Goal: Download file/media

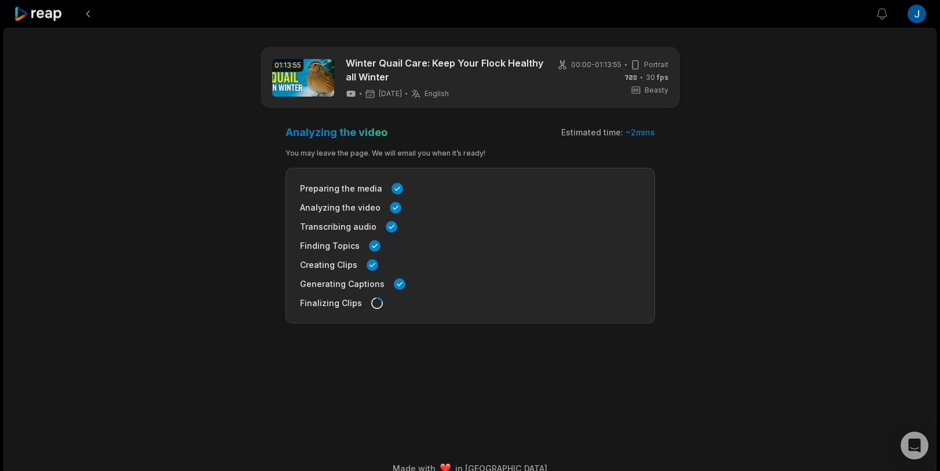
click at [54, 8] on icon at bounding box center [38, 14] width 49 height 16
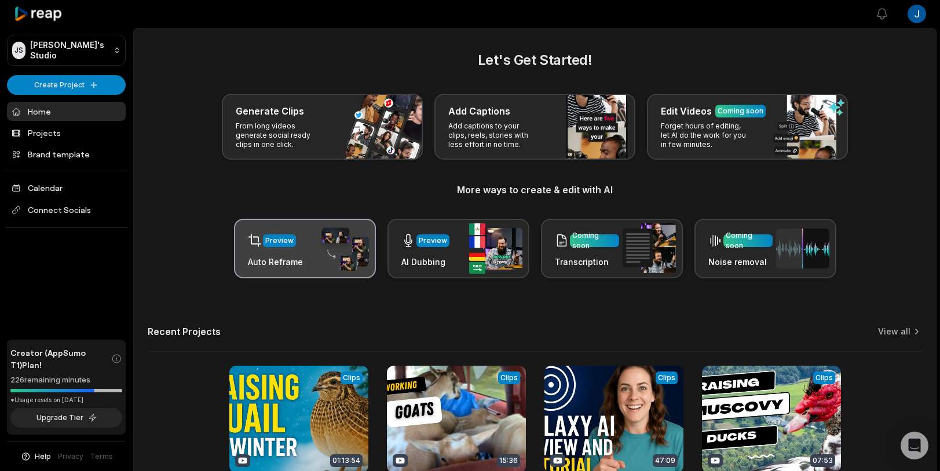
scroll to position [107, 0]
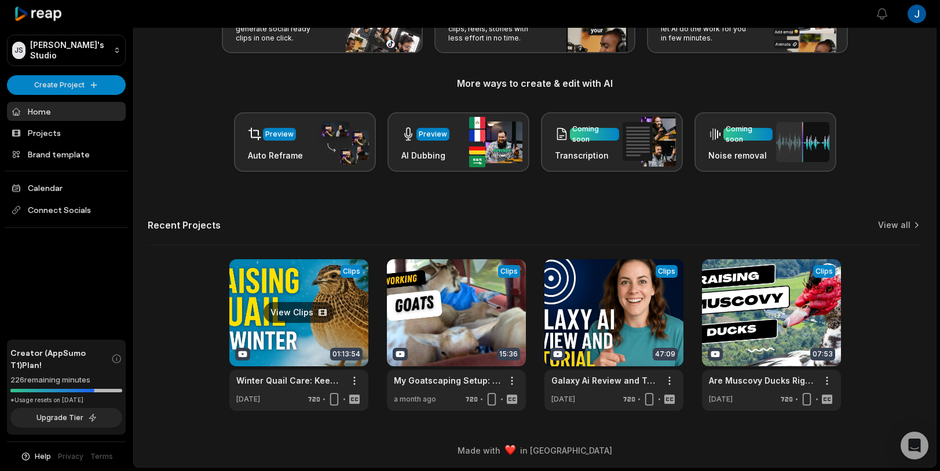
click at [311, 294] on link at bounding box center [298, 335] width 139 height 152
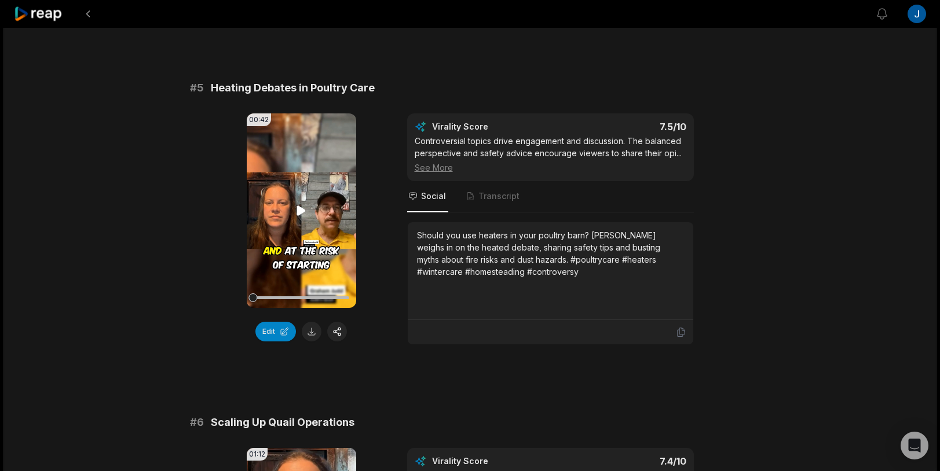
scroll to position [1663, 0]
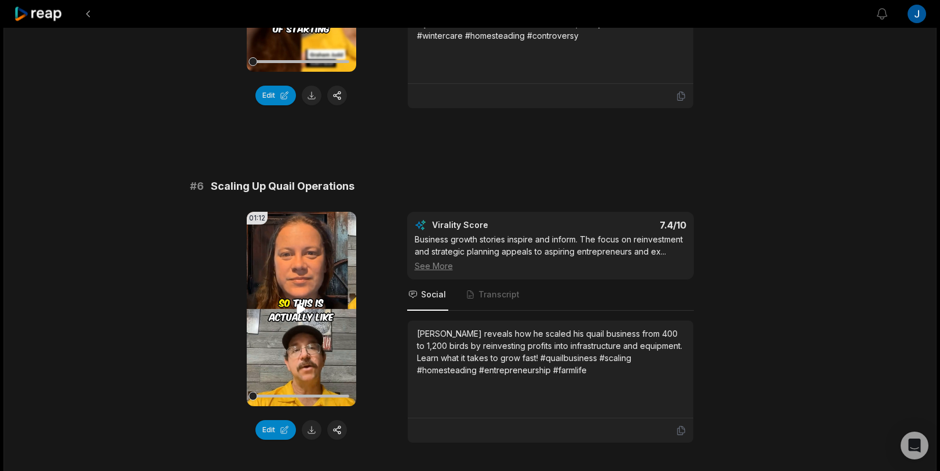
click at [303, 309] on icon at bounding box center [301, 309] width 9 height 10
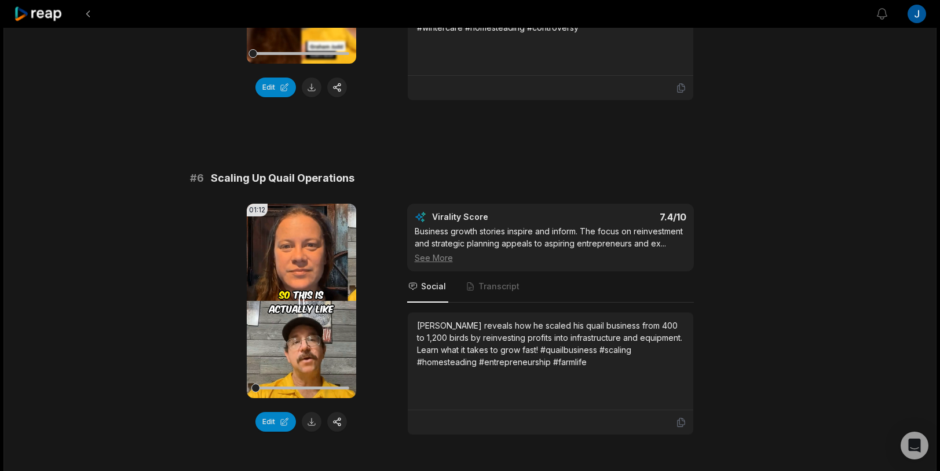
scroll to position [1675, 0]
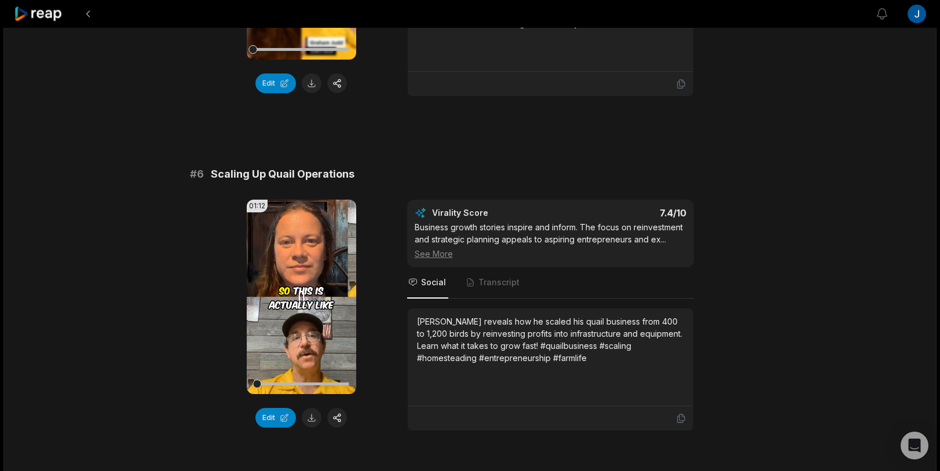
click at [302, 302] on icon at bounding box center [301, 297] width 14 height 14
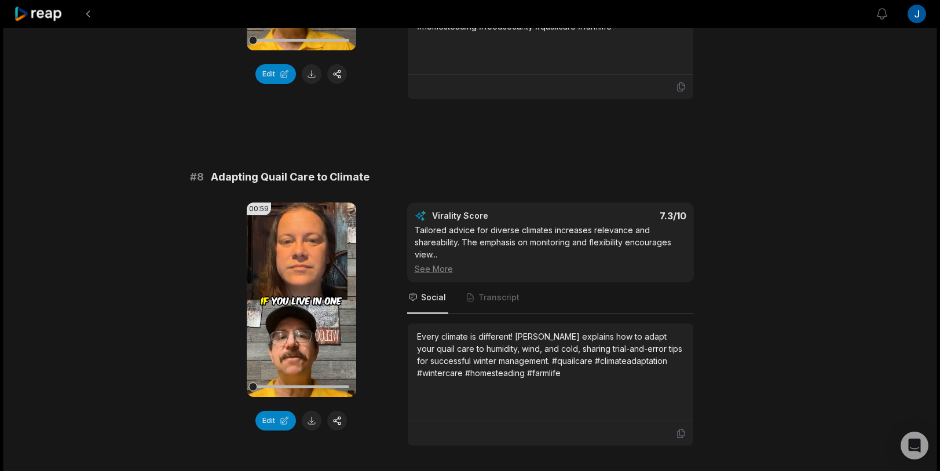
scroll to position [2362, 0]
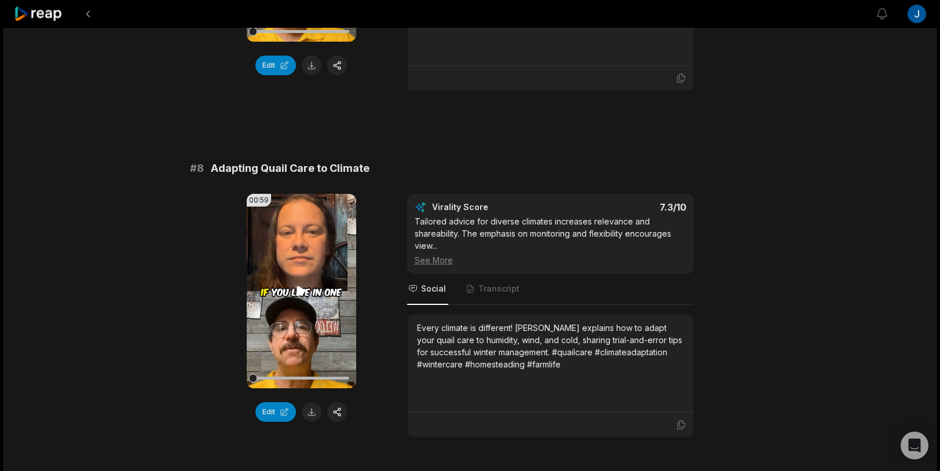
click at [302, 287] on icon at bounding box center [301, 291] width 14 height 14
click at [299, 289] on icon at bounding box center [301, 291] width 5 height 8
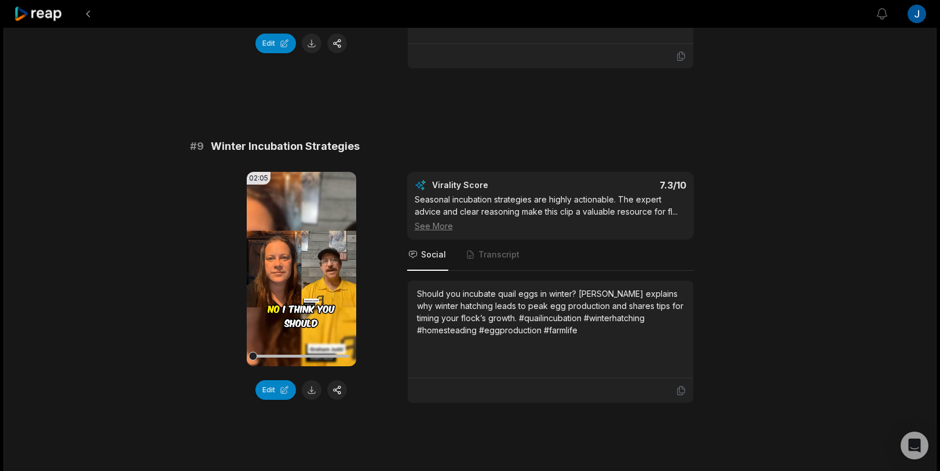
scroll to position [2743, 0]
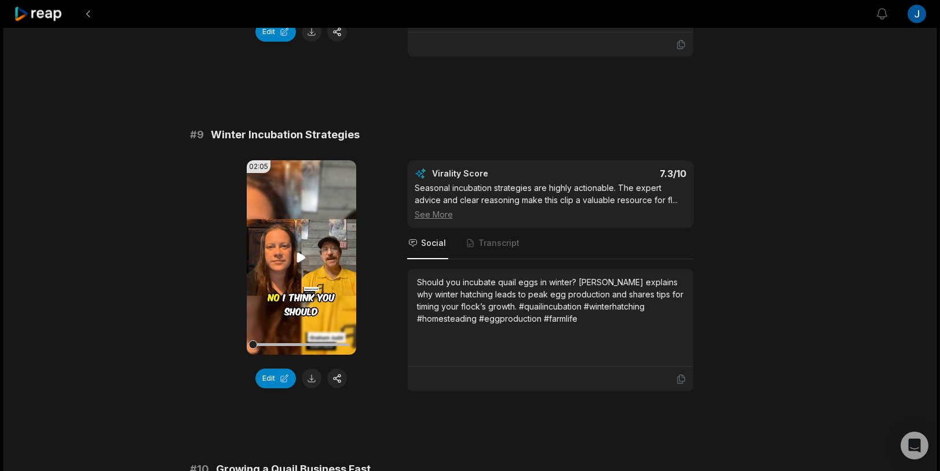
click at [296, 270] on video "Your browser does not support mp4 format." at bounding box center [301, 257] width 109 height 195
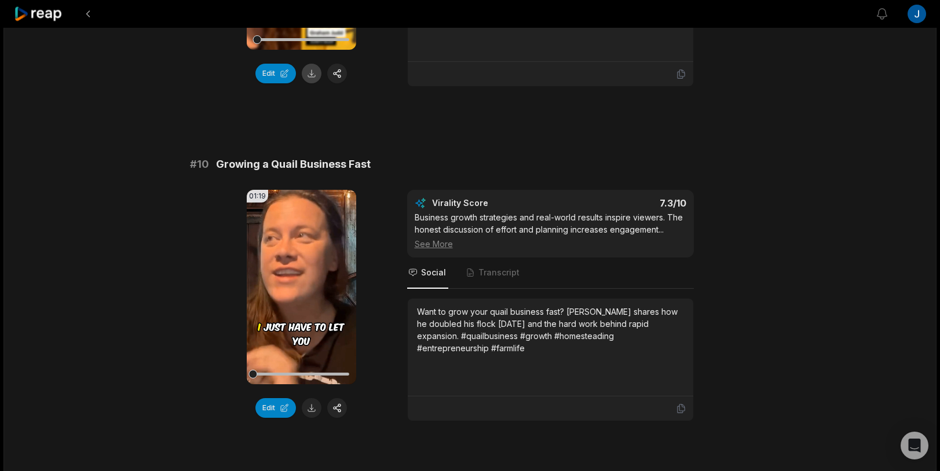
scroll to position [3062, 0]
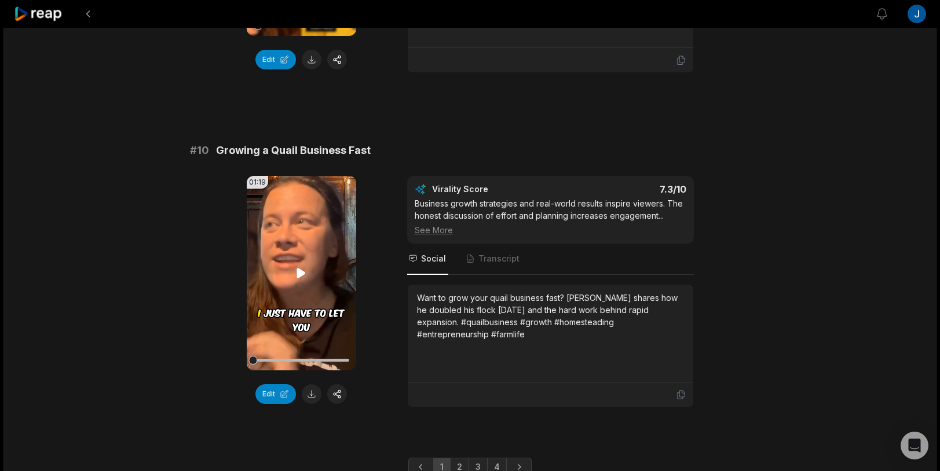
click at [306, 279] on icon at bounding box center [301, 273] width 14 height 14
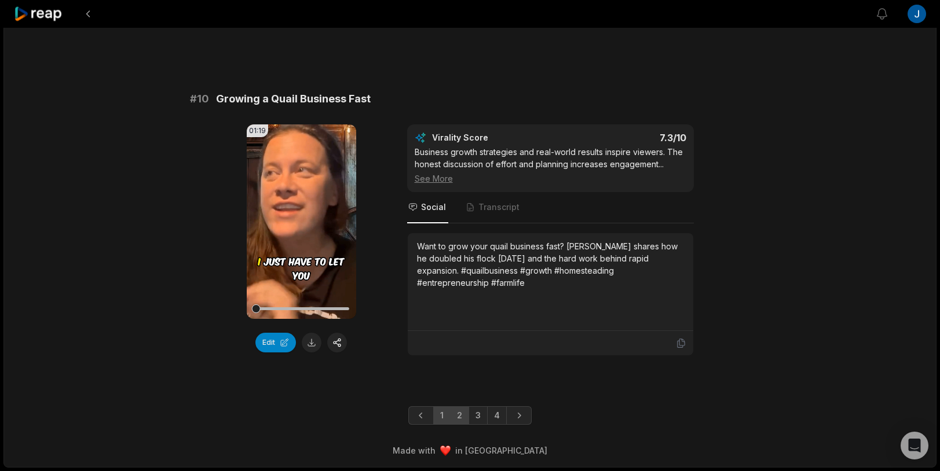
click at [462, 416] on link "2" at bounding box center [459, 416] width 19 height 19
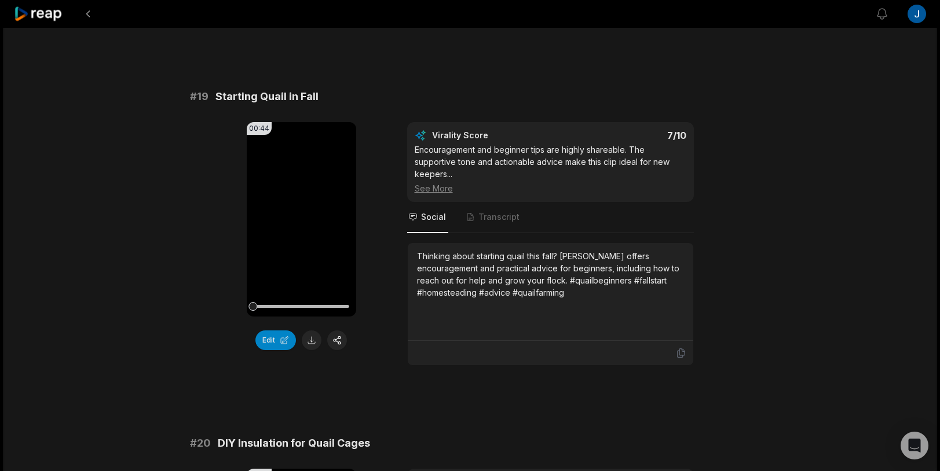
scroll to position [2525, 0]
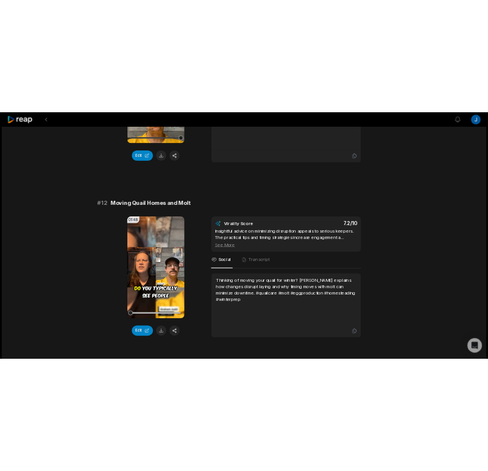
scroll to position [404, 0]
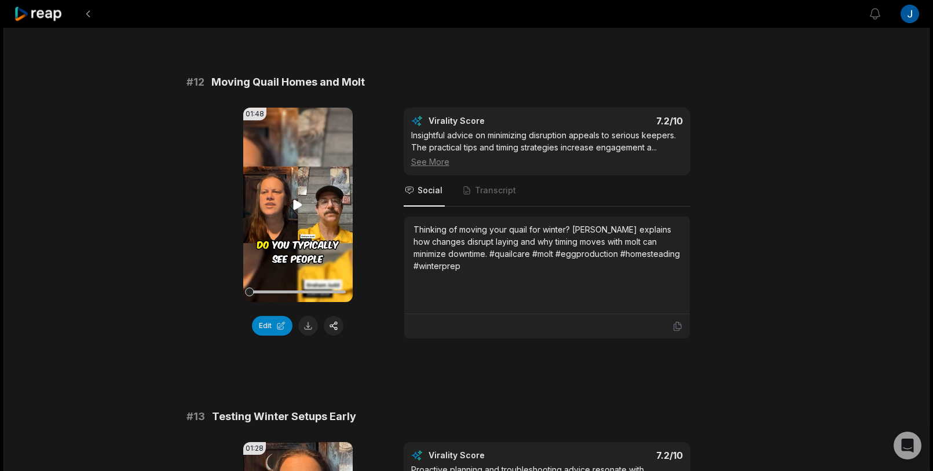
click at [328, 201] on video "Your browser does not support mp4 format." at bounding box center [297, 205] width 109 height 195
click at [306, 331] on button at bounding box center [308, 326] width 20 height 20
click at [292, 222] on video "Your browser does not support mp4 format." at bounding box center [297, 205] width 109 height 195
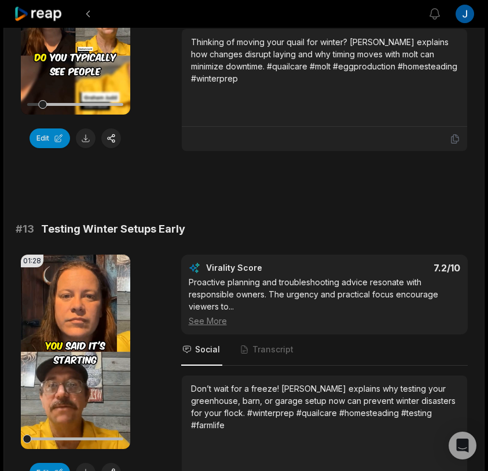
scroll to position [668, 0]
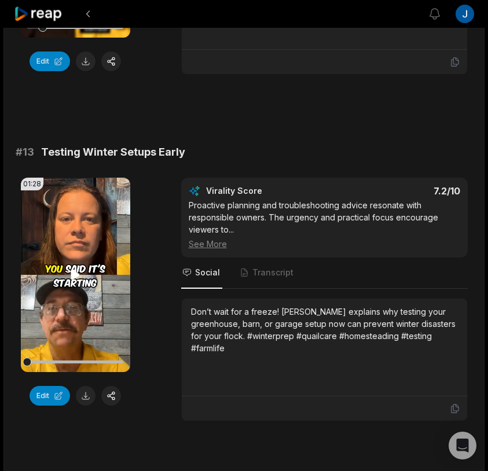
click at [73, 270] on icon at bounding box center [75, 275] width 9 height 10
click at [88, 394] on button at bounding box center [86, 396] width 20 height 20
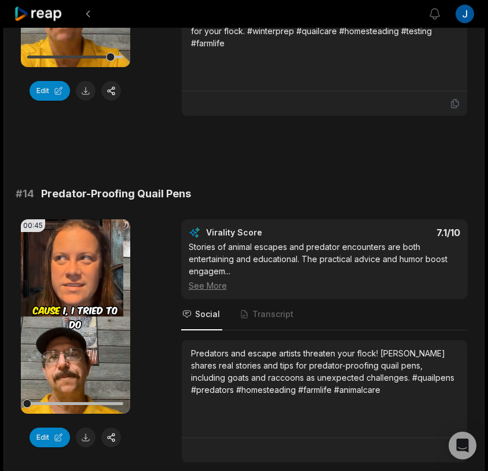
scroll to position [1002, 0]
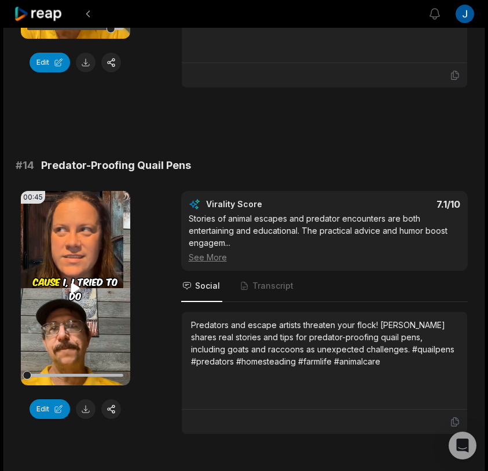
click at [91, 275] on video "Your browser does not support mp4 format." at bounding box center [75, 288] width 109 height 195
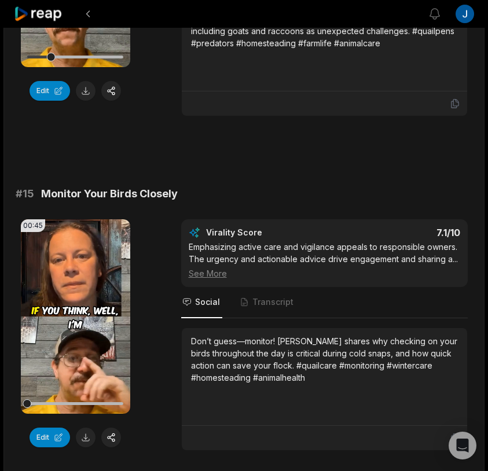
scroll to position [1334, 0]
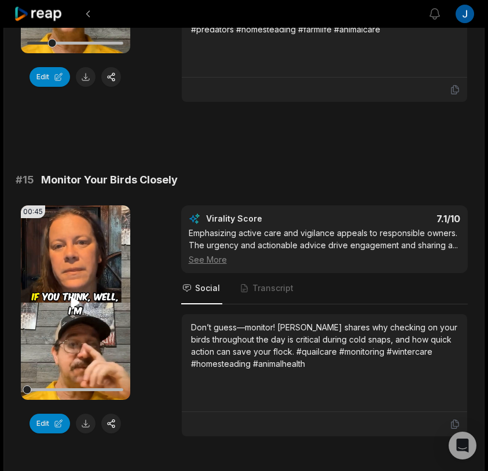
click at [76, 302] on icon at bounding box center [75, 303] width 9 height 10
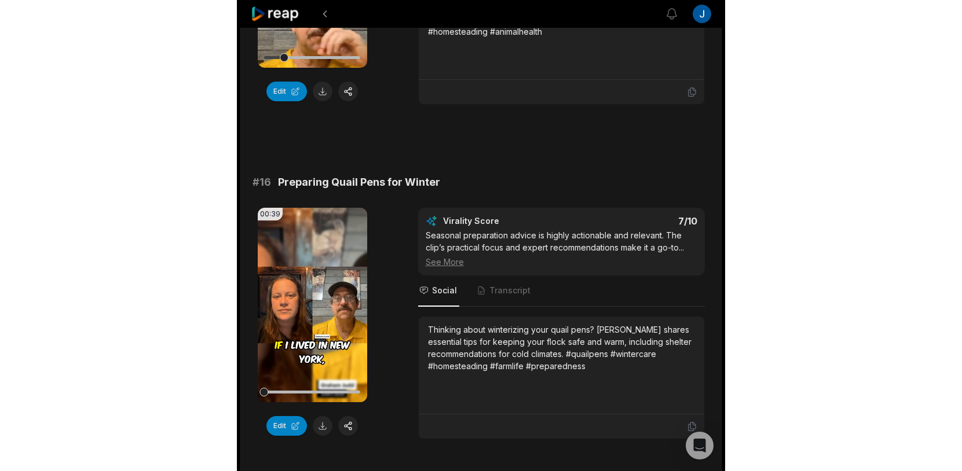
scroll to position [1683, 0]
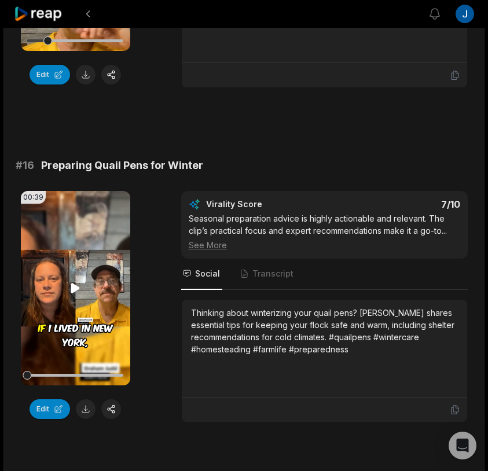
click at [78, 309] on video "Your browser does not support mp4 format." at bounding box center [75, 288] width 109 height 195
click at [85, 405] on button at bounding box center [86, 410] width 20 height 20
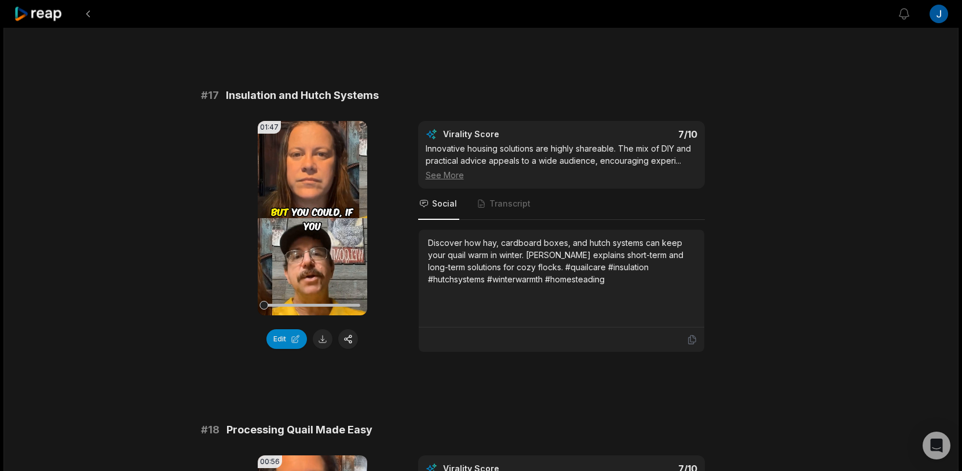
scroll to position [2133, 0]
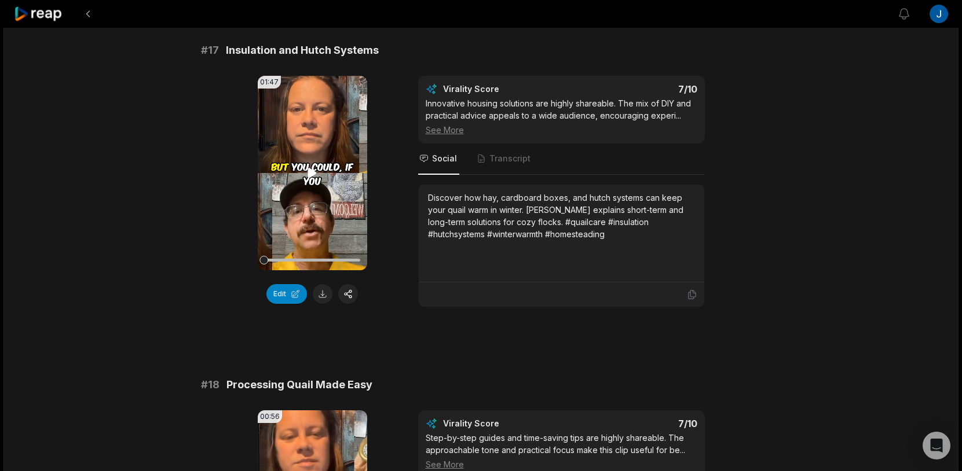
click at [313, 172] on icon at bounding box center [312, 173] width 9 height 10
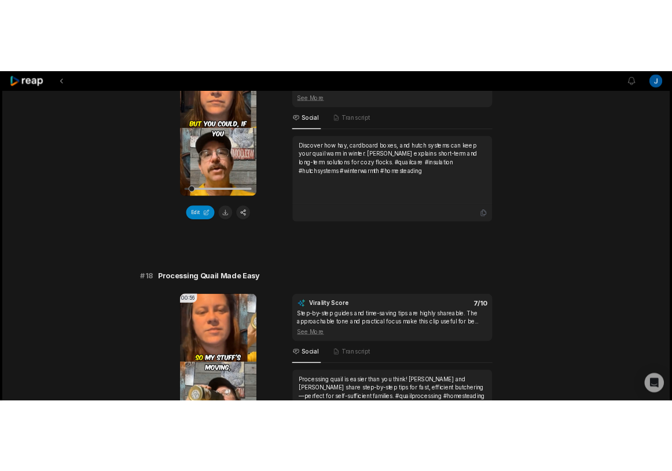
scroll to position [2179, 0]
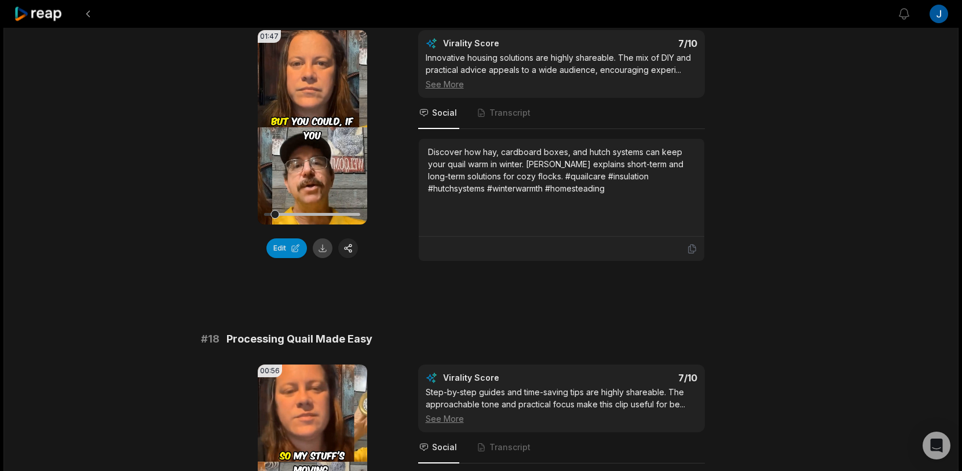
click at [319, 248] on button at bounding box center [323, 249] width 20 height 20
click at [312, 124] on icon at bounding box center [312, 127] width 14 height 14
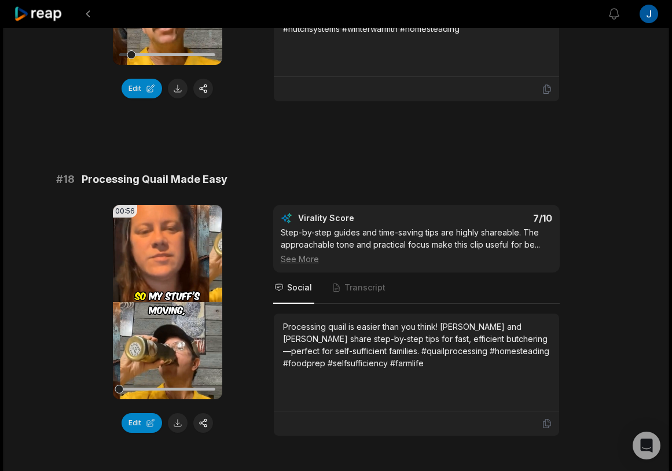
scroll to position [2442, 0]
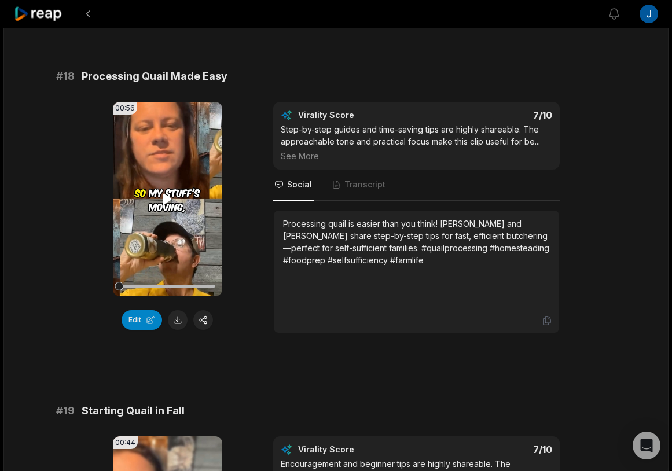
click at [165, 200] on icon at bounding box center [167, 199] width 9 height 10
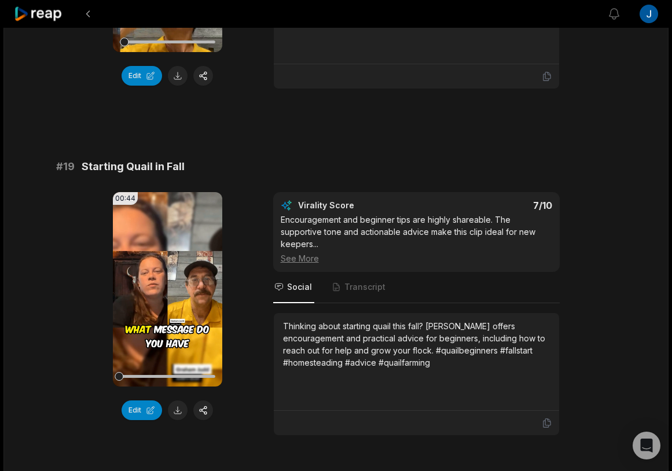
scroll to position [2724, 0]
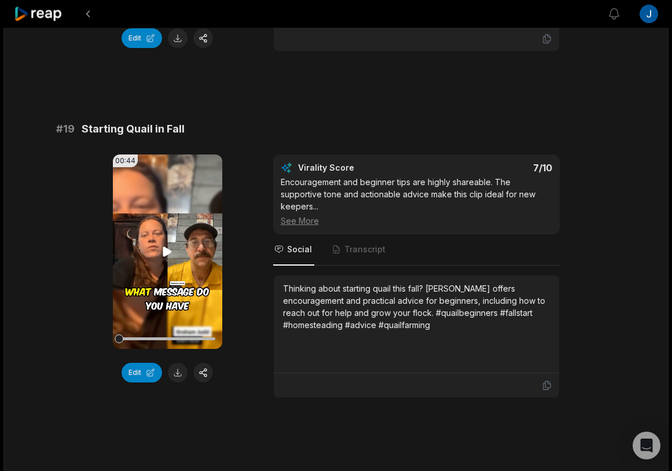
click at [170, 250] on icon at bounding box center [167, 252] width 9 height 10
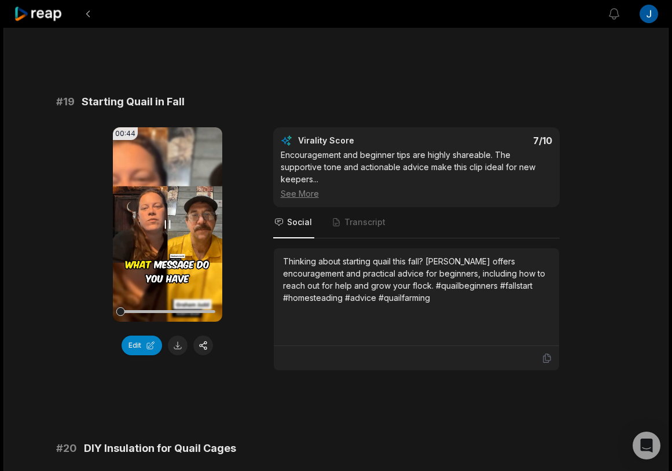
scroll to position [2756, 0]
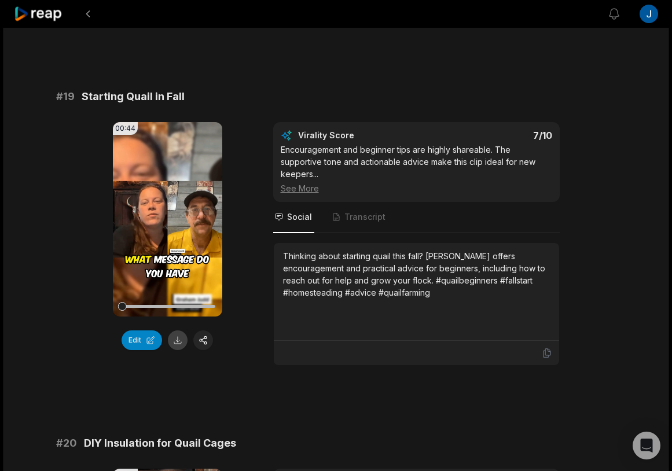
click at [180, 334] on button at bounding box center [178, 341] width 20 height 20
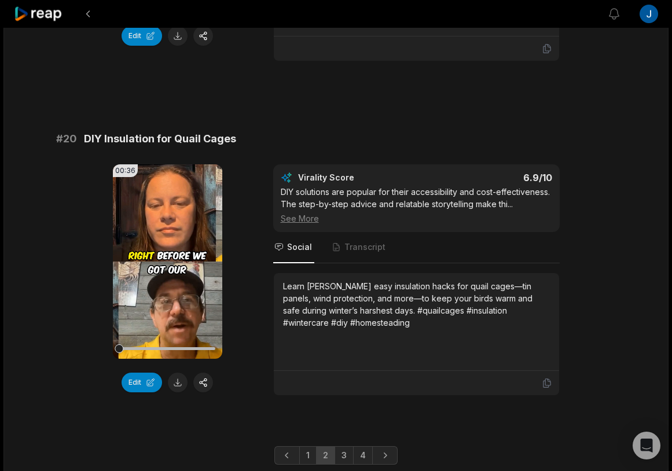
scroll to position [3101, 0]
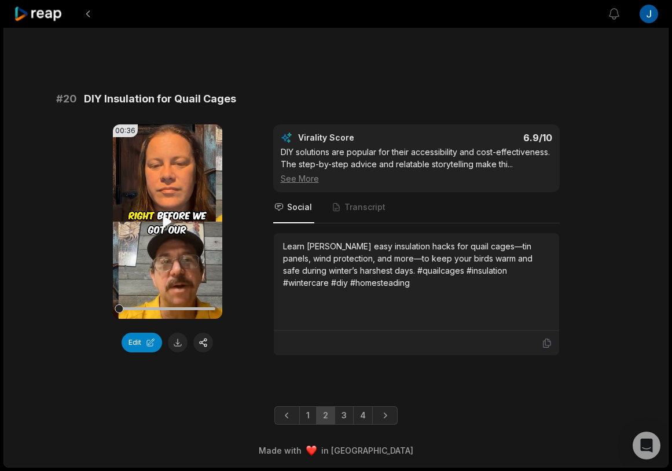
click at [171, 216] on icon at bounding box center [167, 222] width 14 height 14
click at [350, 411] on link "3" at bounding box center [344, 416] width 19 height 19
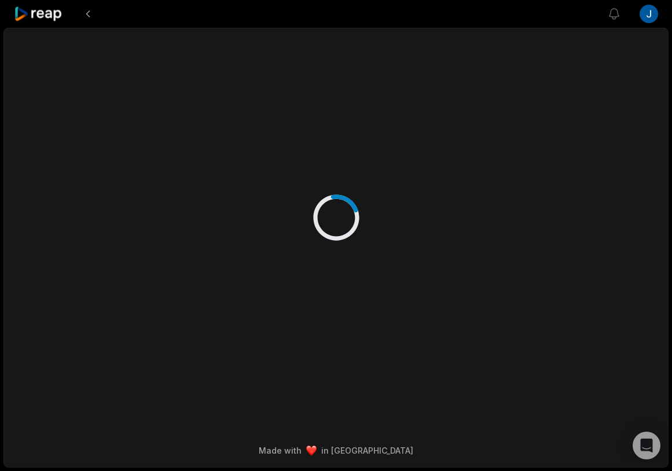
scroll to position [0, 0]
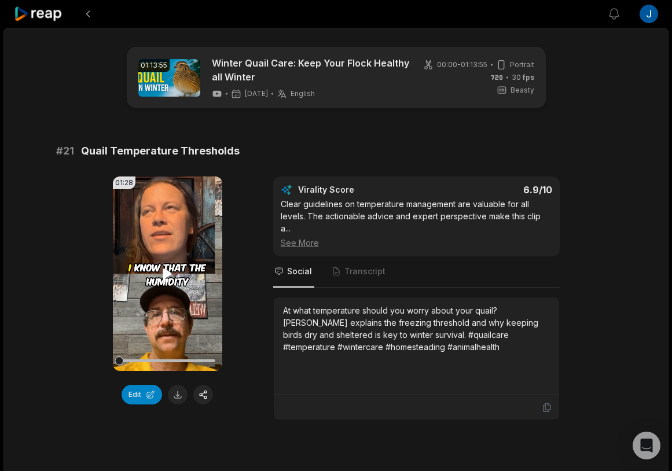
click at [170, 270] on icon at bounding box center [167, 274] width 14 height 14
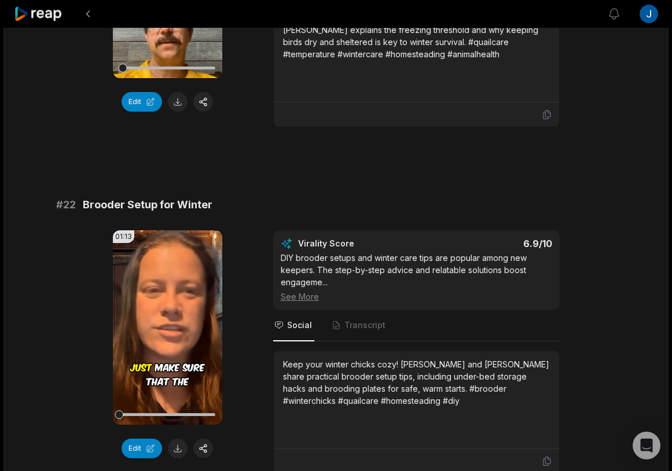
scroll to position [323, 0]
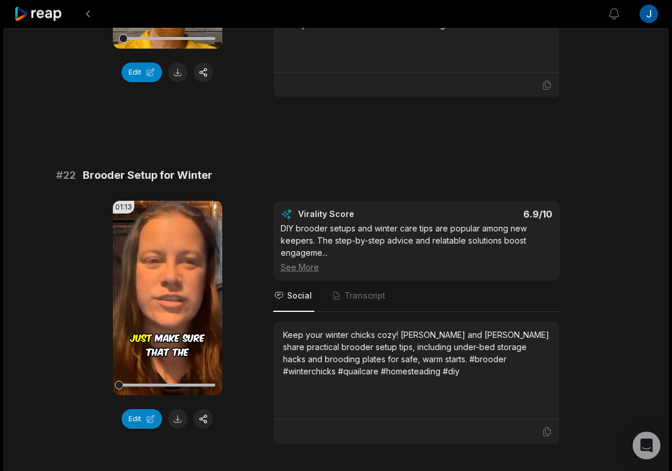
click at [170, 270] on video "Your browser does not support mp4 format." at bounding box center [167, 298] width 109 height 195
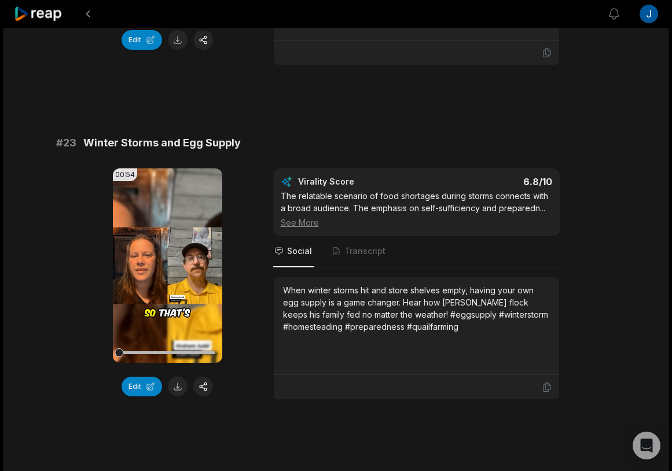
scroll to position [715, 0]
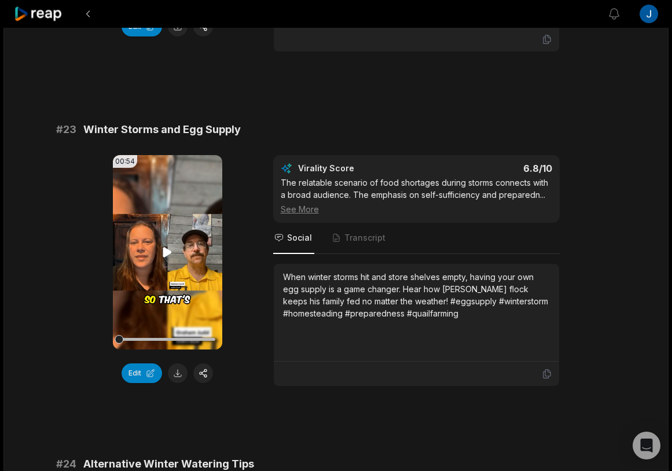
click at [170, 246] on icon at bounding box center [167, 253] width 14 height 14
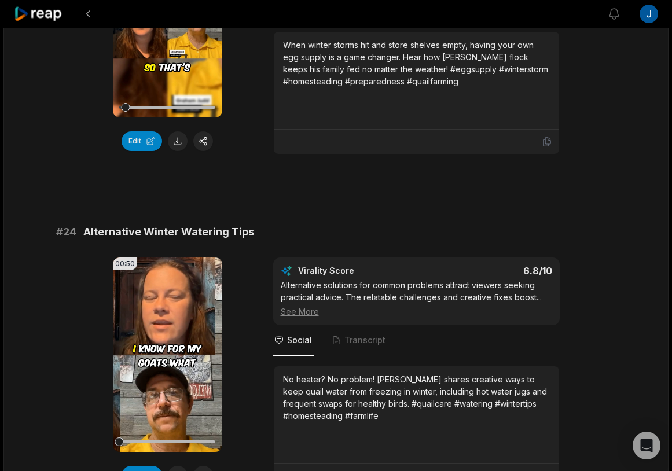
scroll to position [1017, 0]
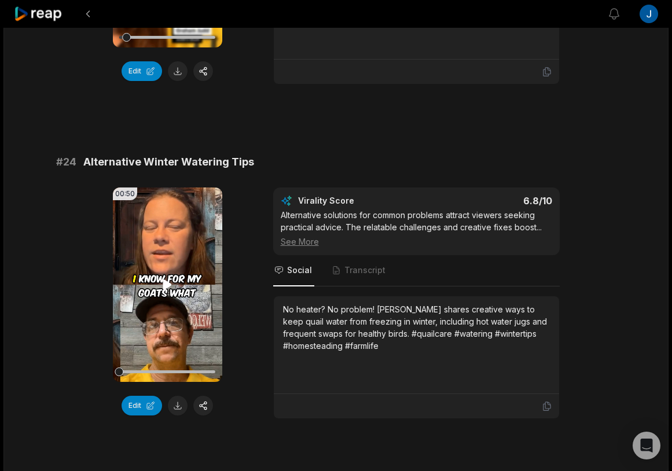
click at [175, 284] on video "Your browser does not support mp4 format." at bounding box center [167, 285] width 109 height 195
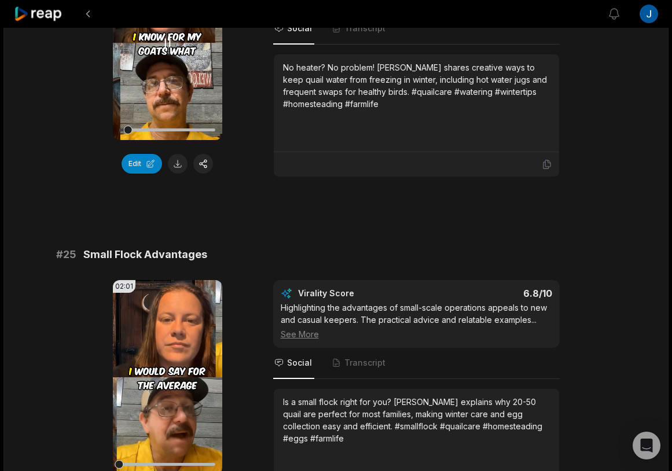
scroll to position [1266, 0]
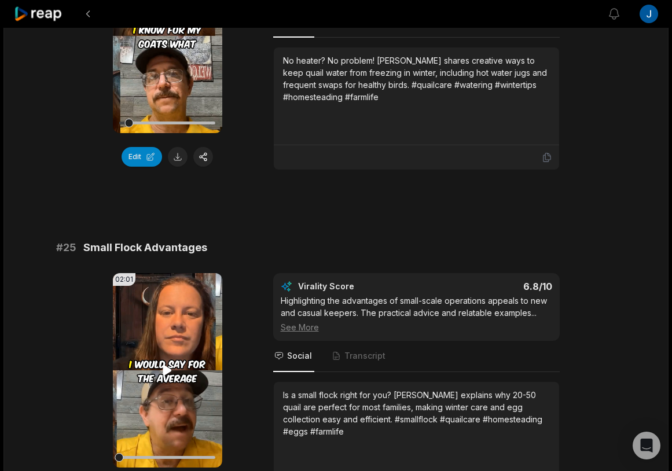
click at [169, 342] on video "Your browser does not support mp4 format." at bounding box center [167, 370] width 109 height 195
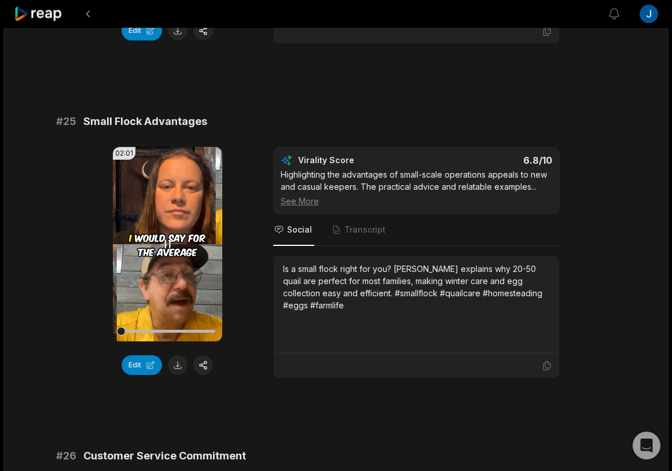
scroll to position [1404, 0]
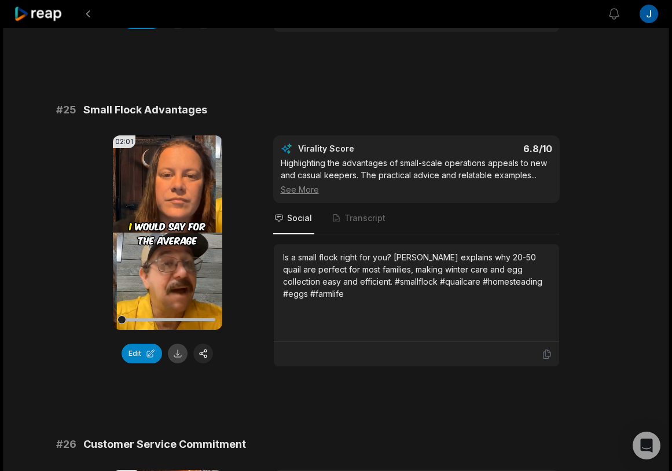
click at [177, 344] on button at bounding box center [178, 354] width 20 height 20
click at [172, 226] on icon at bounding box center [167, 233] width 14 height 14
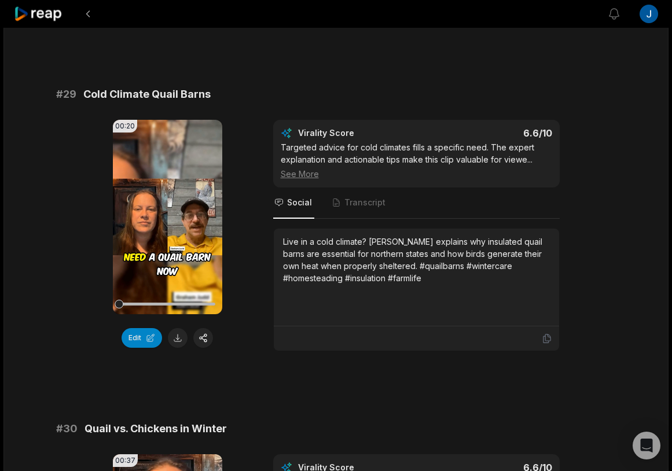
scroll to position [2796, 0]
